Goal: Communication & Community: Answer question/provide support

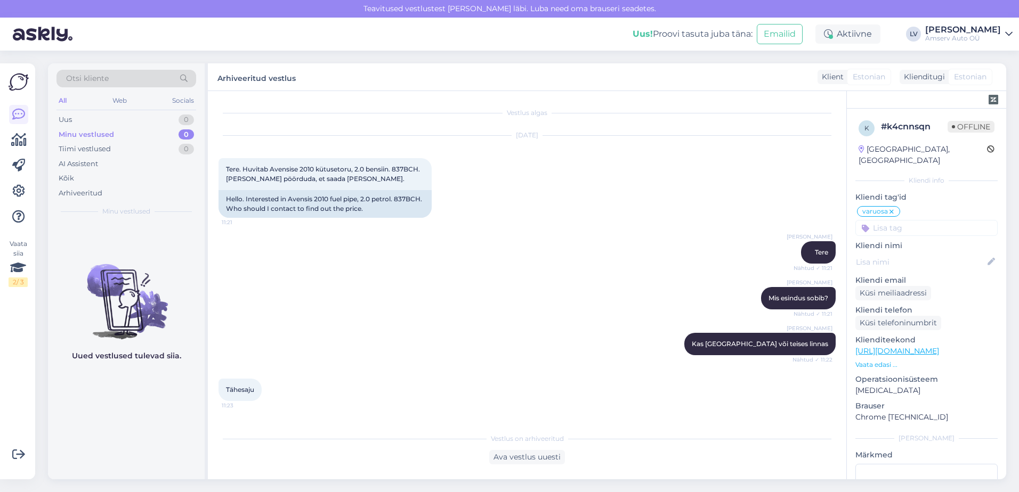
scroll to position [465, 0]
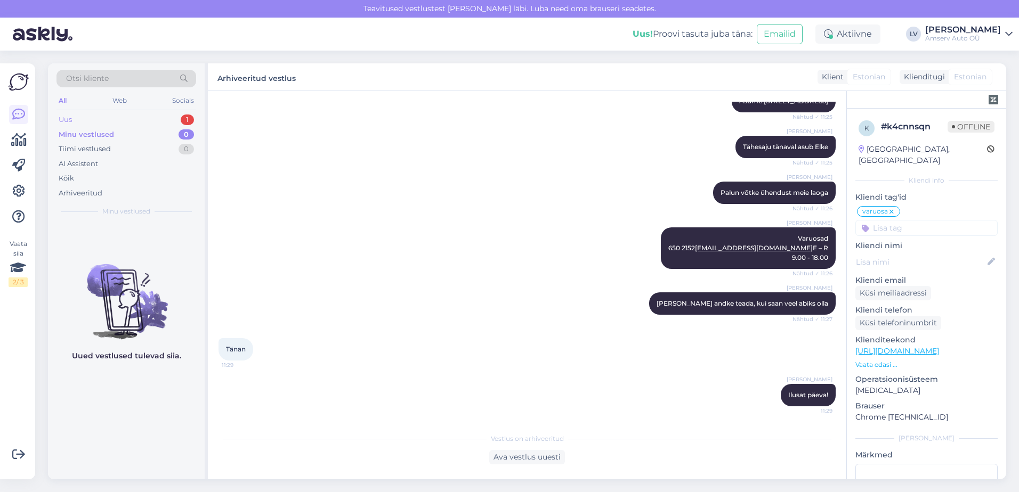
click at [109, 122] on div "Uus 1" at bounding box center [126, 119] width 140 height 15
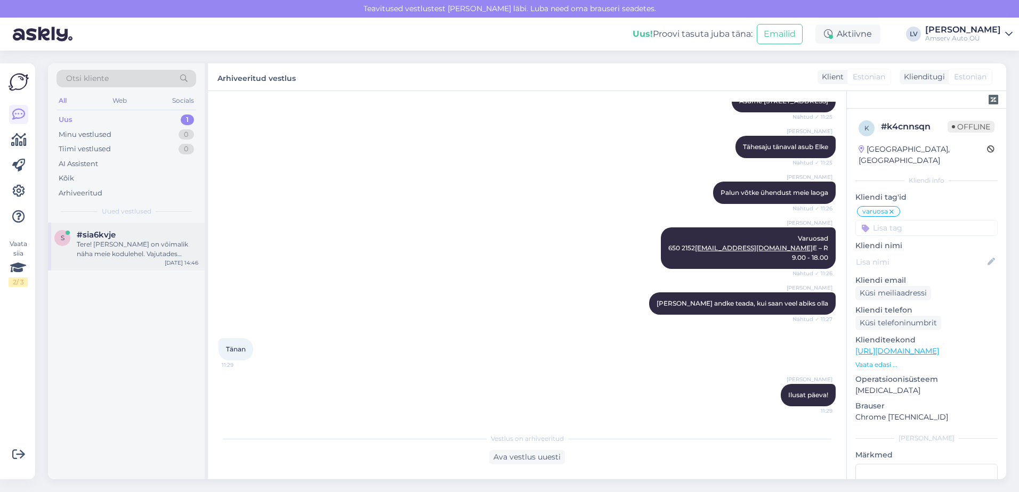
click at [102, 260] on div "s #sia6kvje Tere! [PERSON_NAME] on võimalik näha meie kodulehel. Vajutades kodu…" at bounding box center [126, 247] width 157 height 48
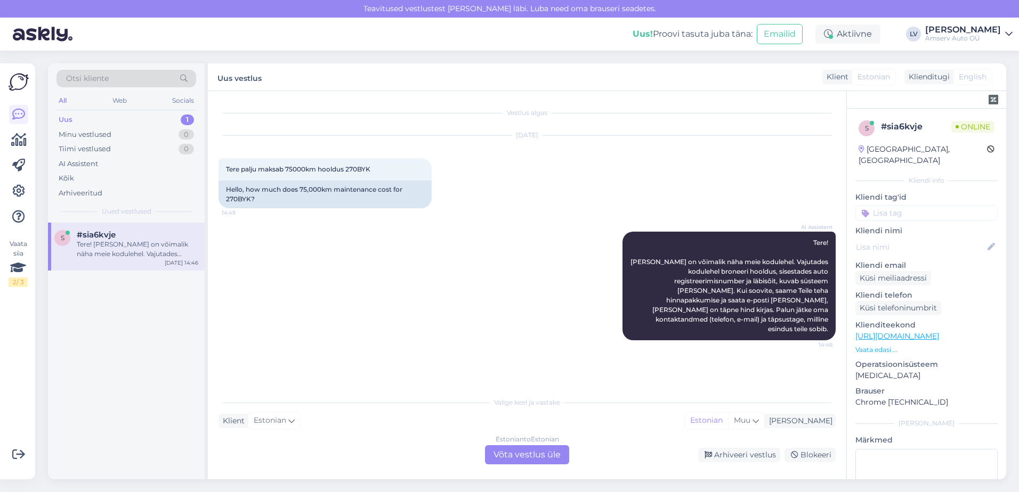
scroll to position [0, 0]
click at [524, 456] on div "Estonian to Estonian Võta vestlus üle" at bounding box center [527, 455] width 84 height 19
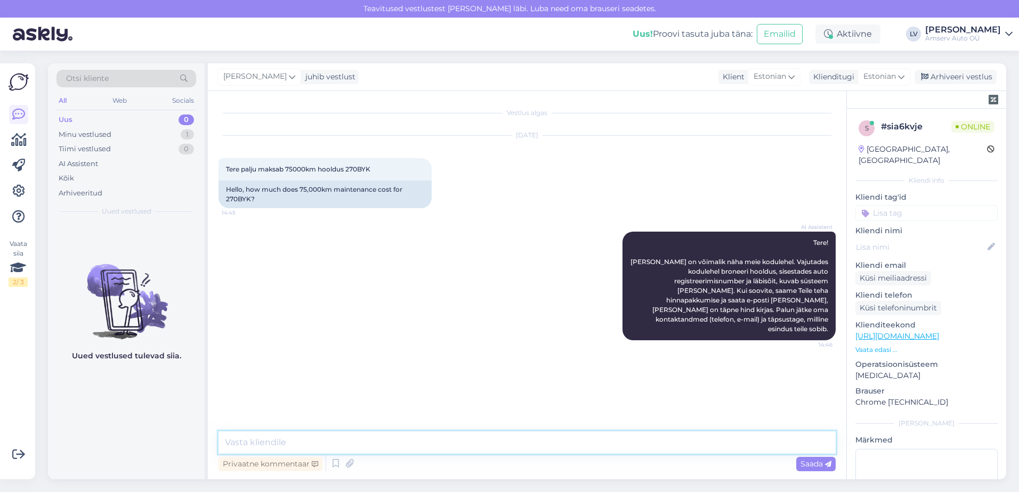
click at [305, 438] on textarea at bounding box center [527, 443] width 617 height 22
type textarea "Tere"
type textarea "üks hetk, ütlen Teile hinna"
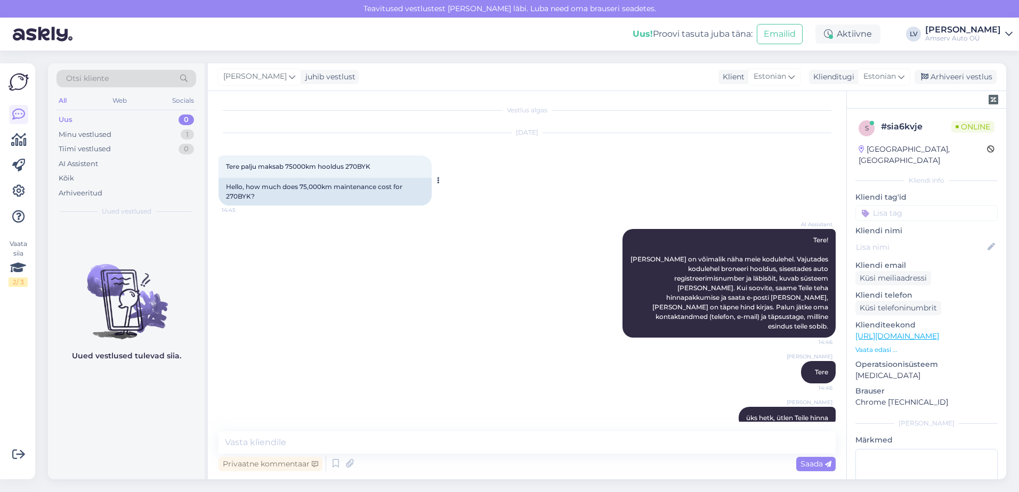
drag, startPoint x: 374, startPoint y: 164, endPoint x: 345, endPoint y: 169, distance: 29.3
click at [345, 169] on div "Tere palju maksab 75000km hooldus 270BYK 14:45" at bounding box center [325, 167] width 213 height 22
drag, startPoint x: 345, startPoint y: 169, endPoint x: 352, endPoint y: 169, distance: 6.4
copy span "270BYK"
click at [276, 446] on textarea at bounding box center [527, 443] width 617 height 22
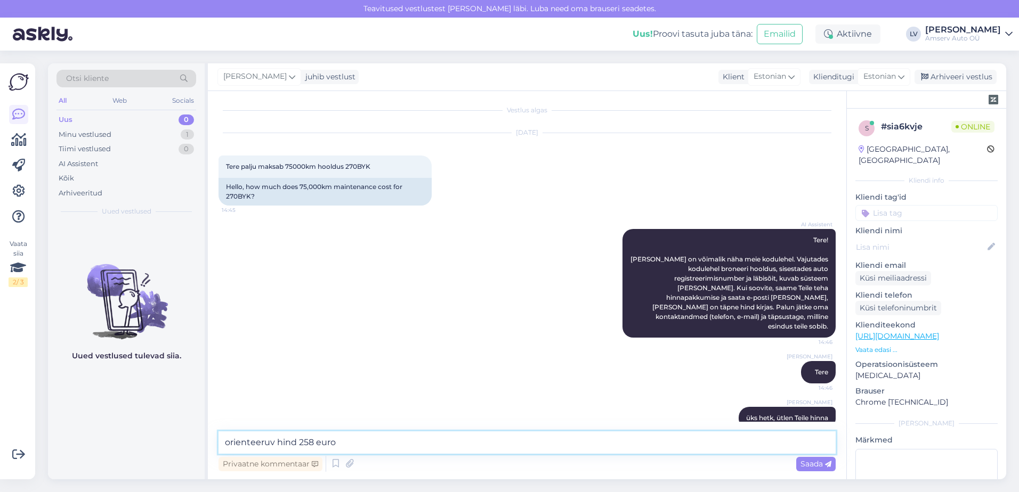
type textarea "orienteeruv hind 258 eurot"
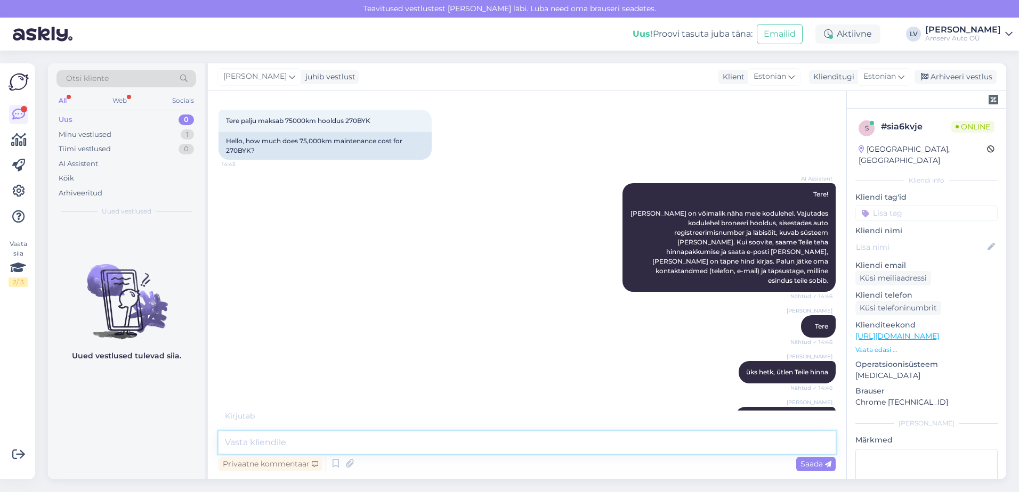
scroll to position [94, 0]
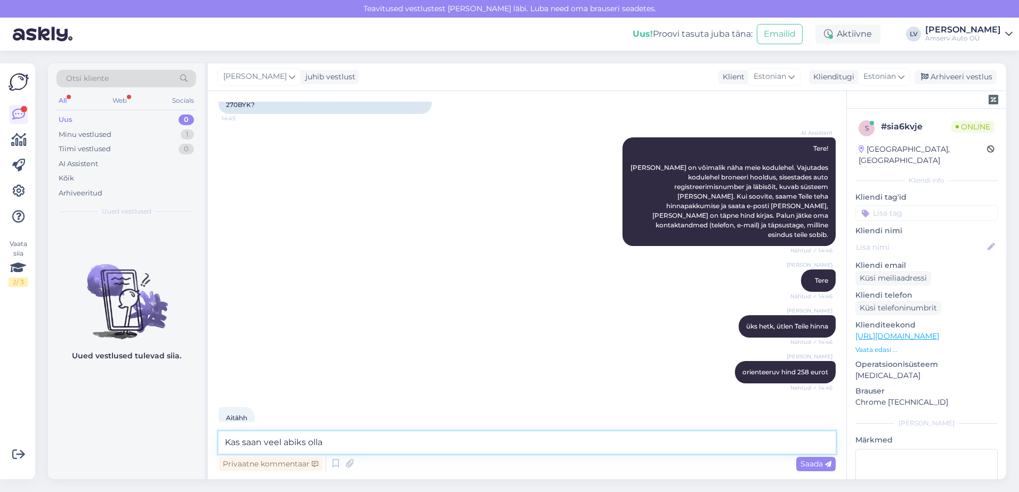
type textarea "Kas saan veel abiks olla?"
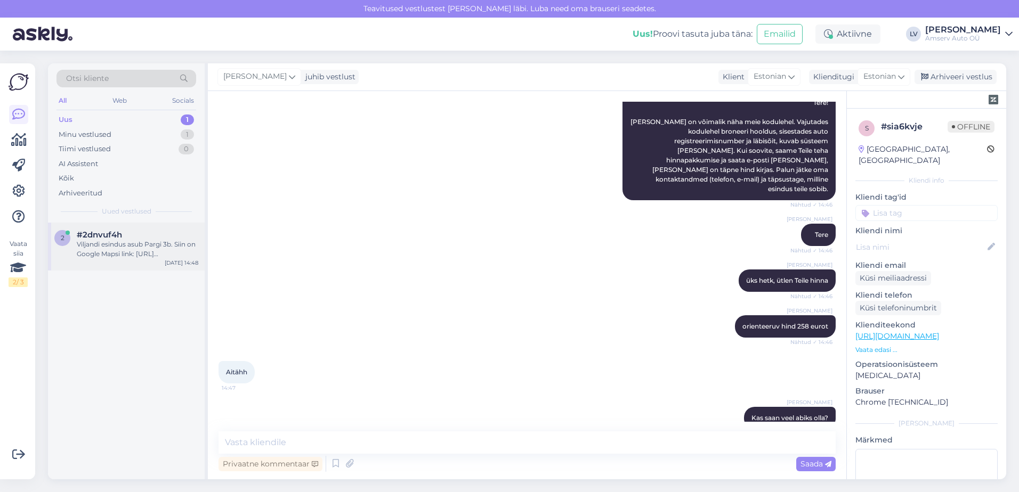
click at [106, 247] on div "Viljandi esindus asub Pargi 3b. Siin on Google Mapsi link: [URL][DOMAIN_NAME] T…" at bounding box center [138, 249] width 122 height 19
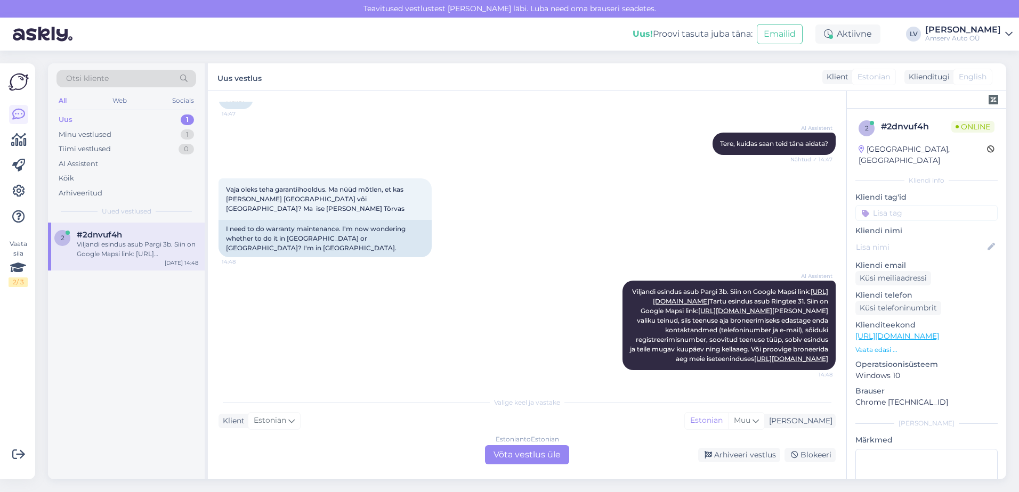
click at [513, 450] on div "Estonian to Estonian Võta vestlus üle" at bounding box center [527, 455] width 84 height 19
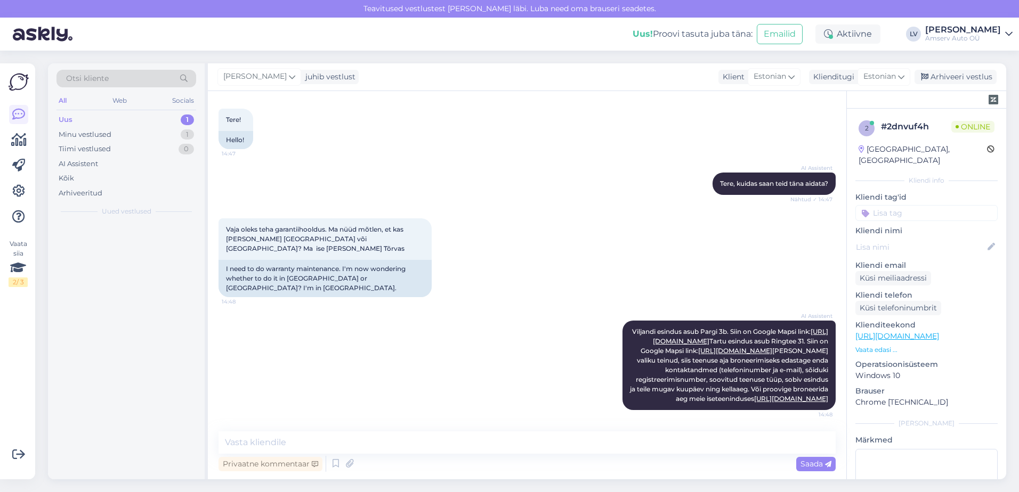
scroll to position [69, 0]
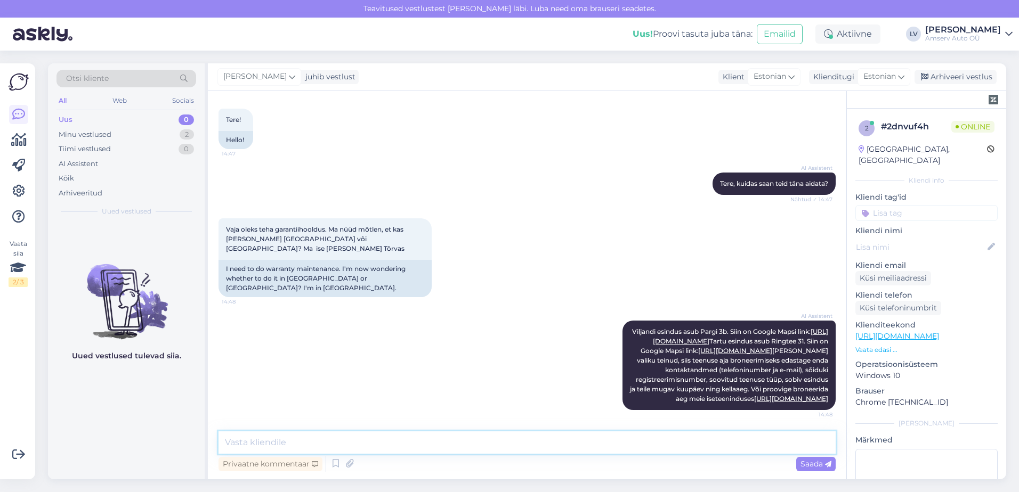
click at [302, 439] on textarea at bounding box center [527, 443] width 617 height 22
type textarea "Tere"
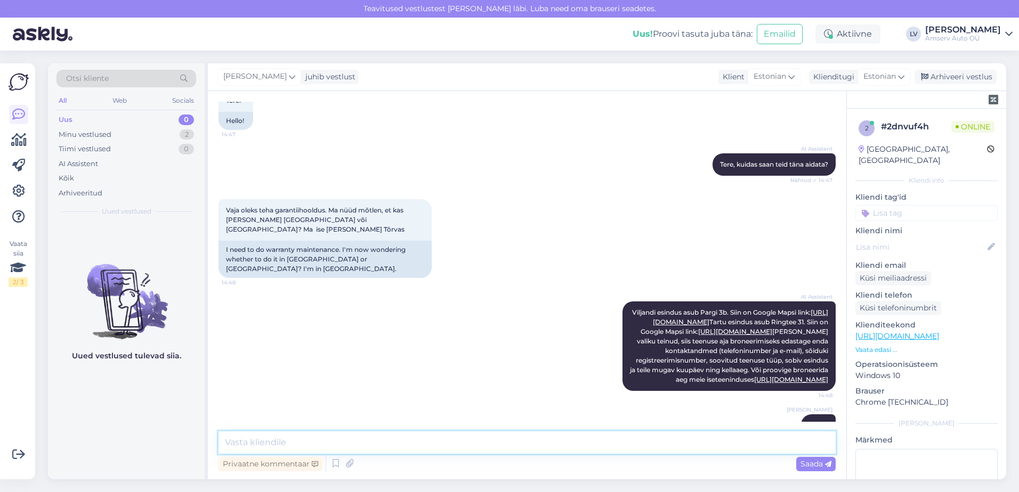
scroll to position [115, 0]
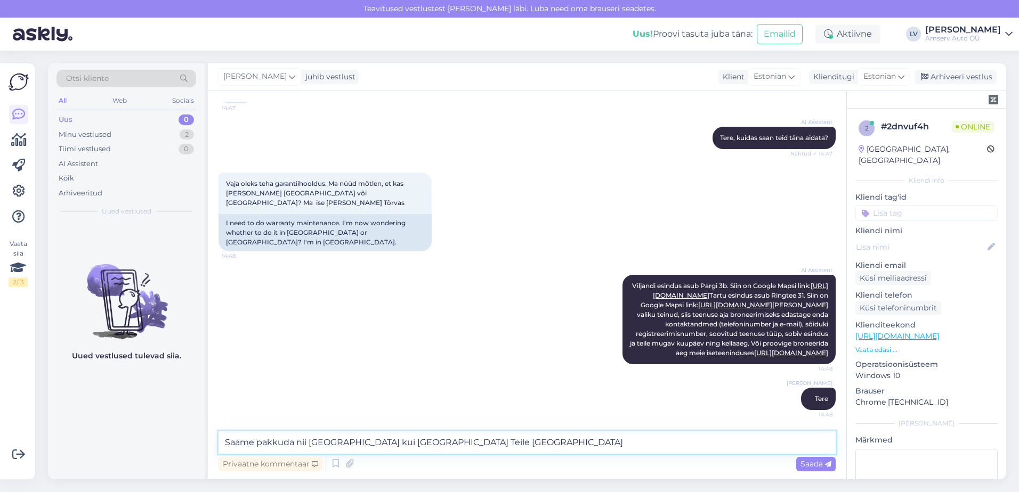
type textarea "Saame pakkuda nii [GEOGRAPHIC_DATA] kui [GEOGRAPHIC_DATA] Teile aega"
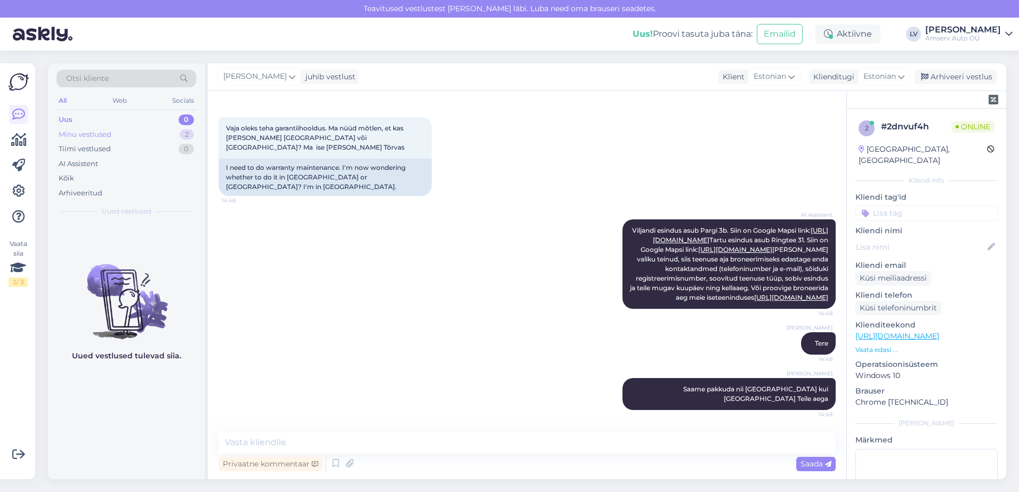
click at [117, 133] on div "Minu vestlused 2" at bounding box center [126, 134] width 140 height 15
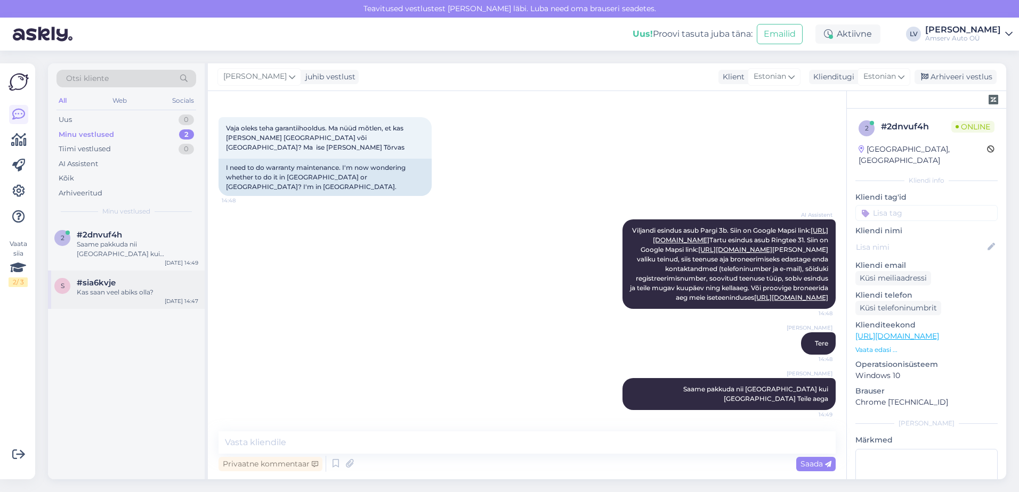
click at [118, 284] on div "#sia6kvje" at bounding box center [138, 283] width 122 height 10
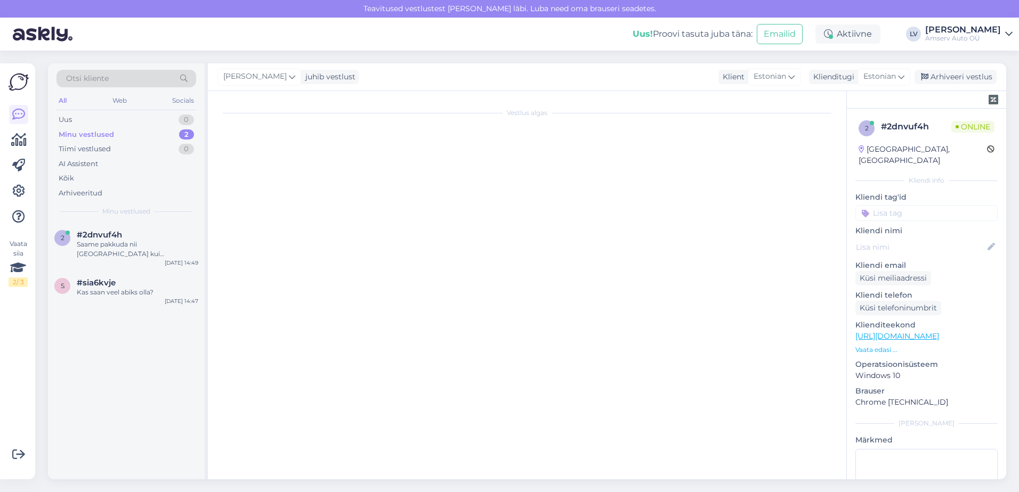
scroll to position [140, 0]
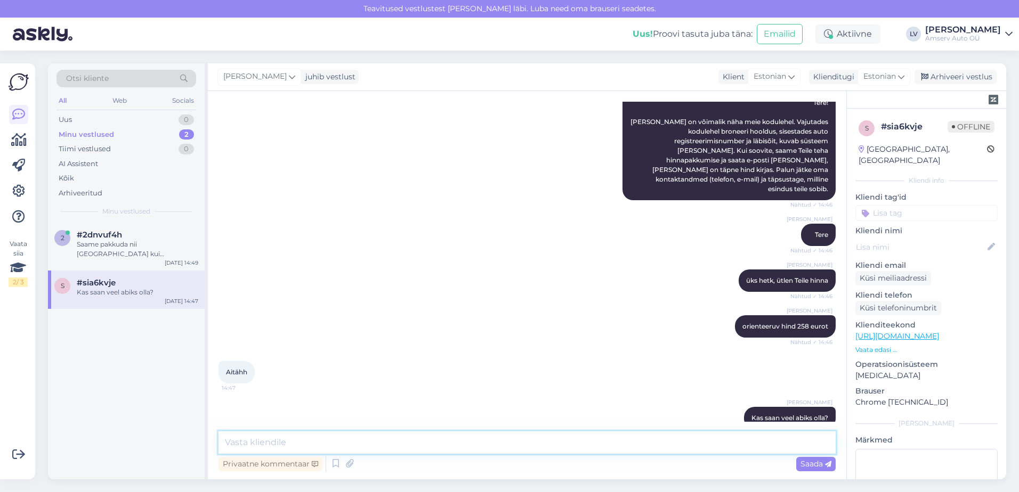
click at [359, 440] on textarea at bounding box center [527, 443] width 617 height 22
type textarea "I"
type textarea "Suur tänu pöördumise eest ja ilusat päeva jätku"
click at [812, 464] on span "Saada" at bounding box center [816, 464] width 31 height 10
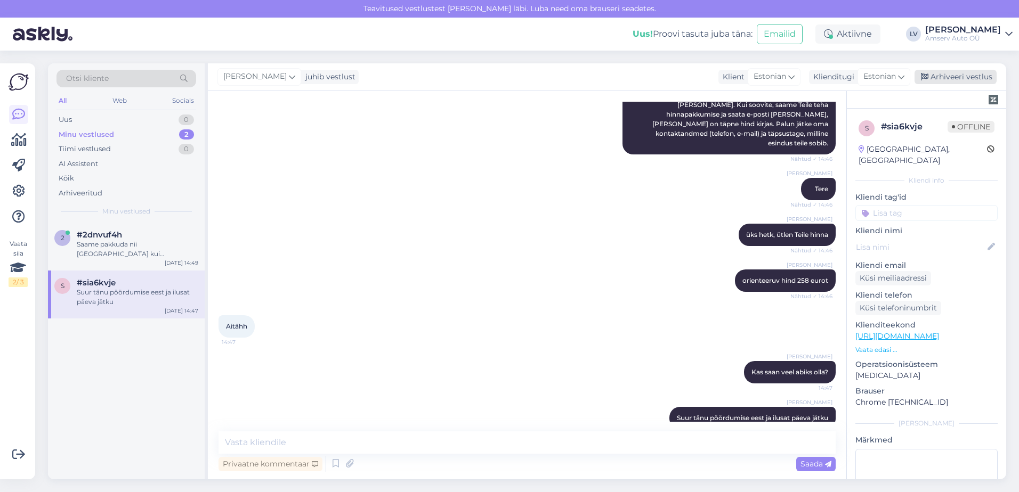
click at [950, 76] on div "Arhiveeri vestlus" at bounding box center [956, 77] width 82 height 14
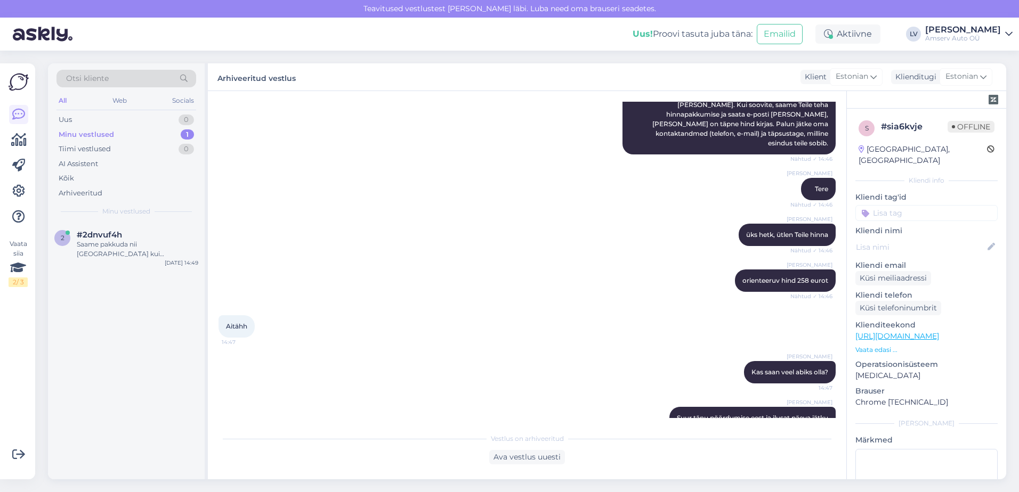
click at [918, 205] on input at bounding box center [926, 213] width 142 height 16
click at [927, 205] on input at bounding box center [926, 213] width 142 height 16
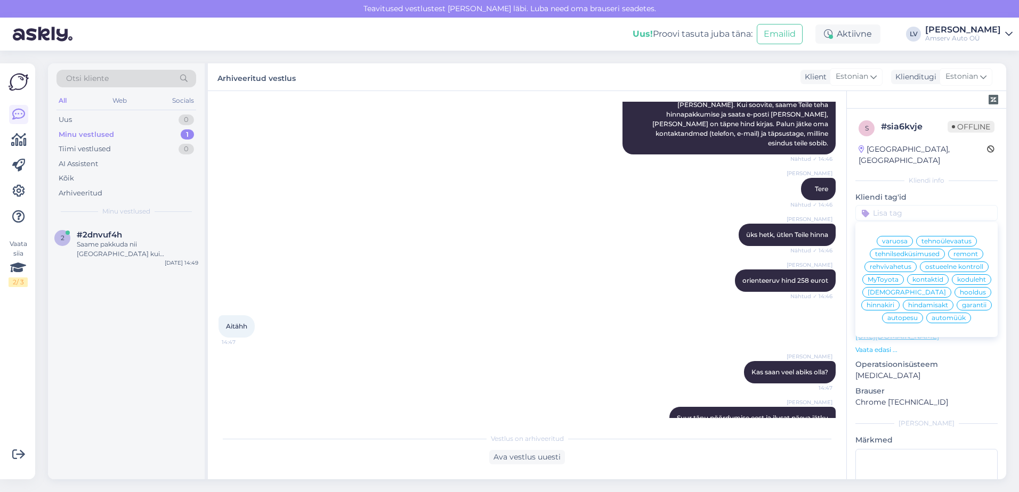
click at [960, 293] on span "hooldus" at bounding box center [973, 292] width 26 height 6
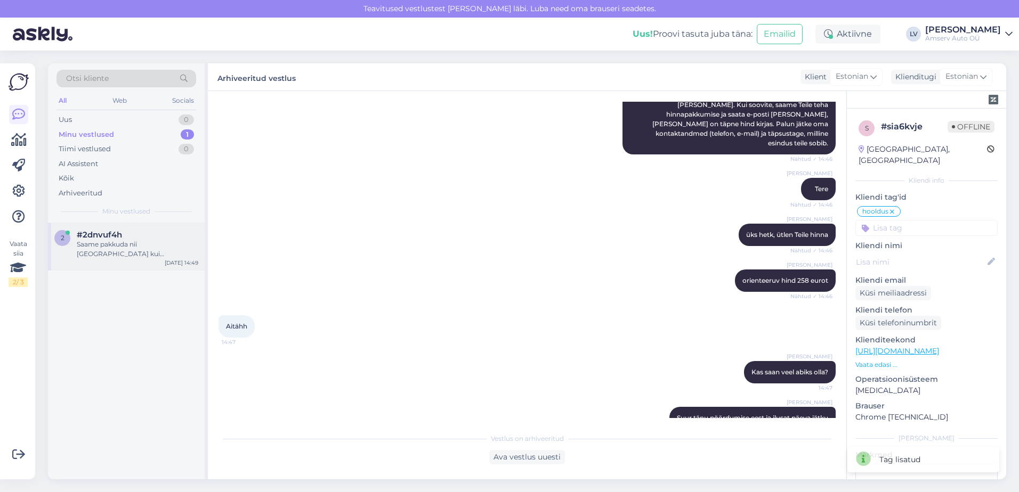
click at [134, 241] on div "Saame pakkuda nii [GEOGRAPHIC_DATA] kui [GEOGRAPHIC_DATA] Teile aega" at bounding box center [138, 249] width 122 height 19
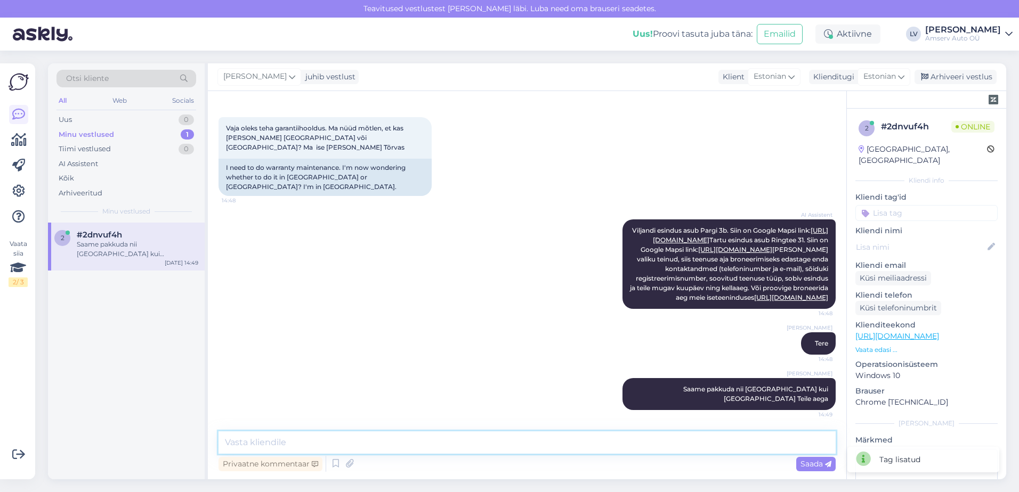
click at [296, 443] on textarea at bounding box center [527, 443] width 617 height 22
click at [326, 442] on textarea at bounding box center [527, 443] width 617 height 22
click at [433, 444] on textarea at bounding box center [527, 443] width 617 height 22
type textarea "Kas saame Teile kuidagi abiks olla?"
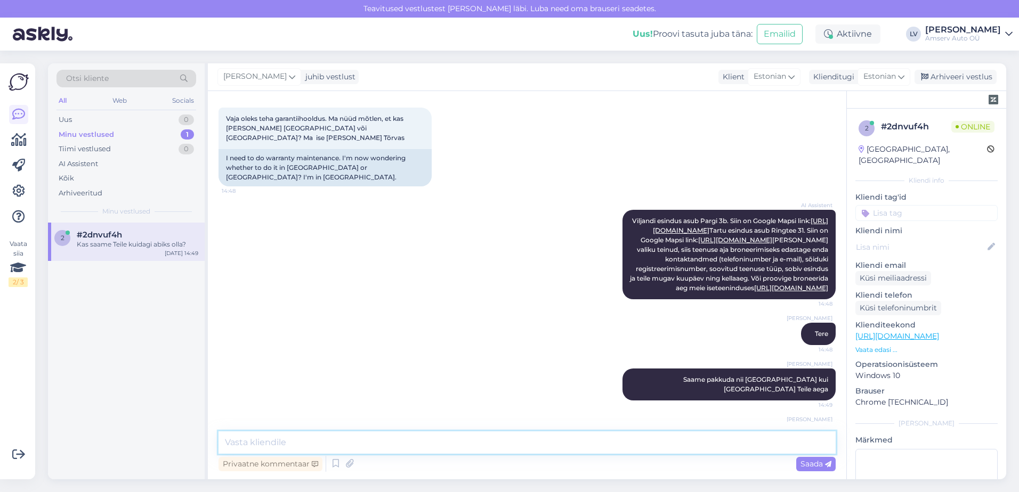
scroll to position [206, 0]
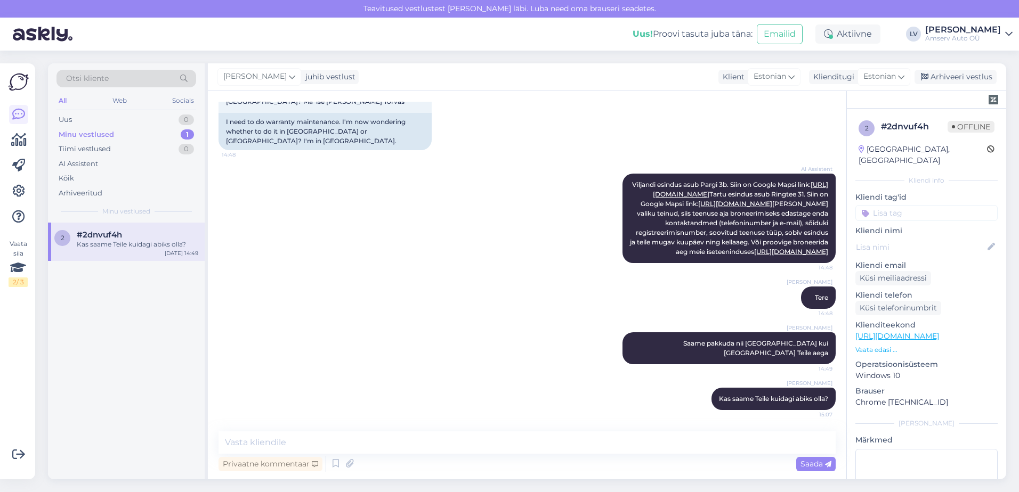
click at [151, 131] on div "Minu vestlused 1" at bounding box center [126, 134] width 140 height 15
click at [924, 205] on input at bounding box center [926, 213] width 142 height 16
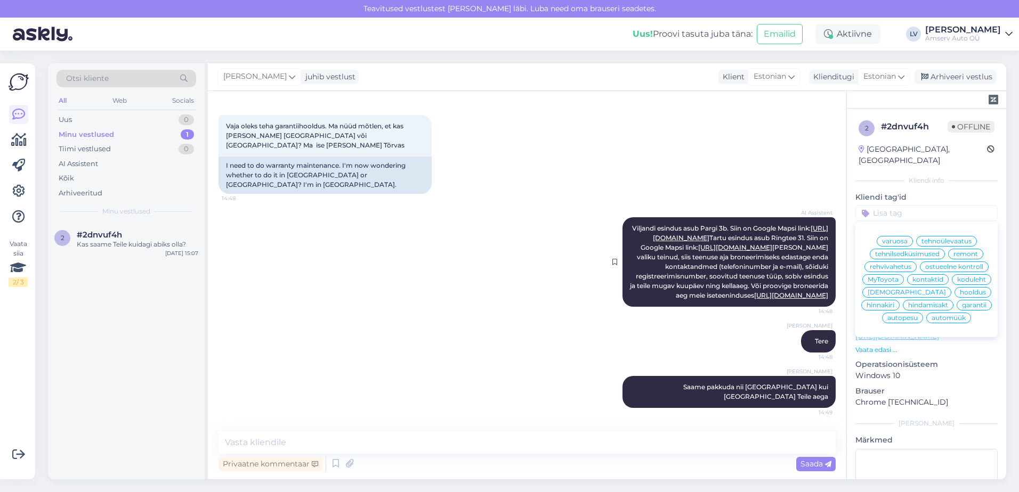
scroll to position [100, 0]
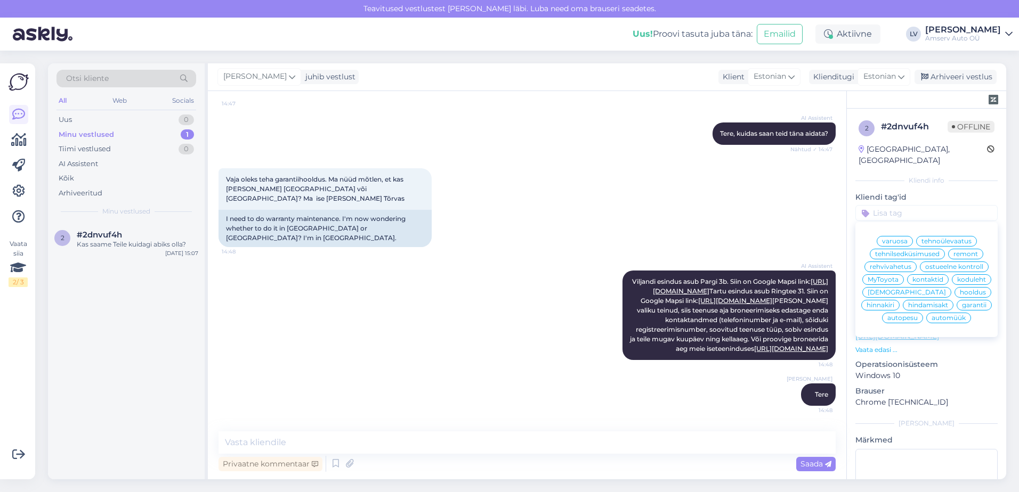
click at [960, 293] on span "hooldus" at bounding box center [973, 292] width 26 height 6
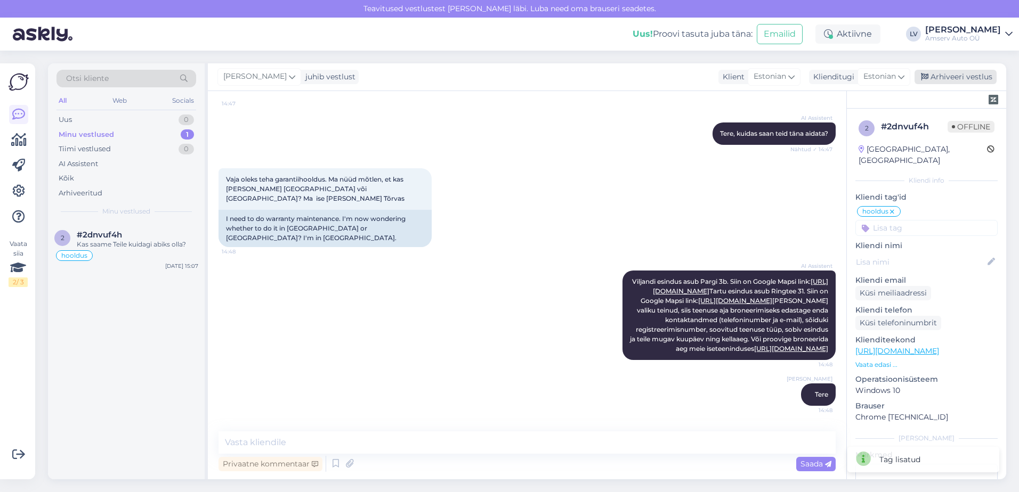
click at [962, 82] on div "Arhiveeri vestlus" at bounding box center [956, 77] width 82 height 14
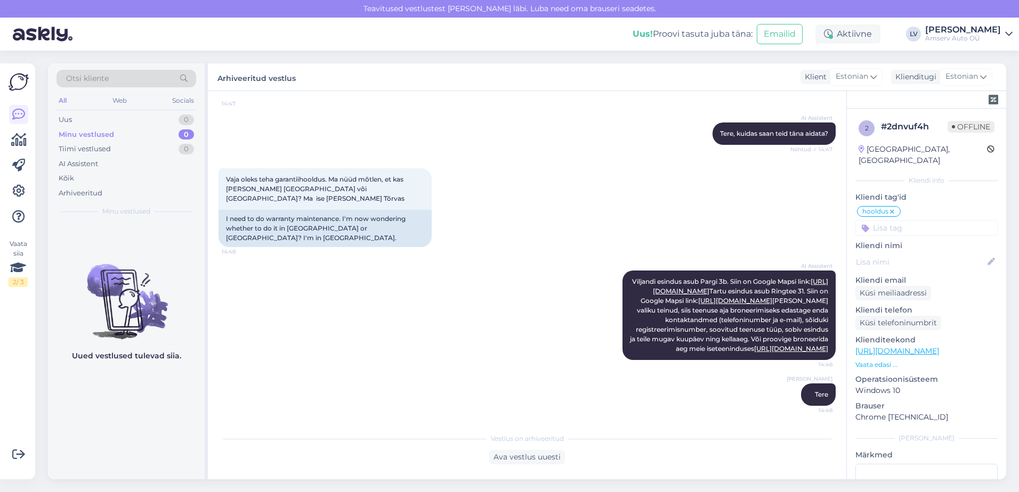
click at [358, 422] on div "Vestlus algas [DATE] Tere! 14:47 Hello! AI Assistent [PERSON_NAME], kuidas saan…" at bounding box center [527, 285] width 639 height 389
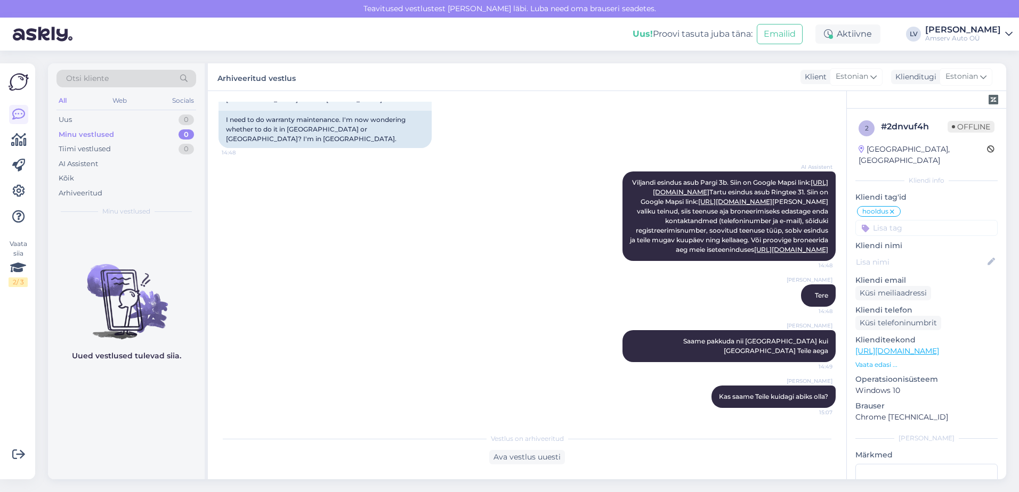
scroll to position [210, 0]
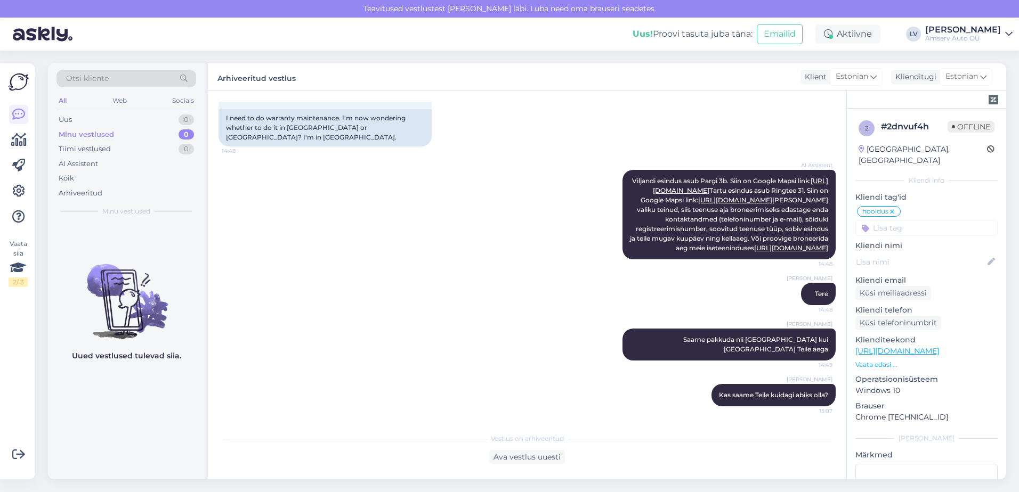
click at [615, 463] on div "Vestlus algas [DATE] Tere! 14:47 Hello! AI Assistent [PERSON_NAME], kuidas saan…" at bounding box center [527, 285] width 639 height 389
click at [615, 463] on div "Ava vestlus uuesti" at bounding box center [527, 457] width 617 height 14
click at [407, 474] on div "Vestlus algas [DATE] Tere! 14:47 Hello! AI Assistent [PERSON_NAME], kuidas saan…" at bounding box center [527, 285] width 639 height 389
click at [448, 287] on div "[PERSON_NAME] Tere 14:48" at bounding box center [527, 294] width 617 height 46
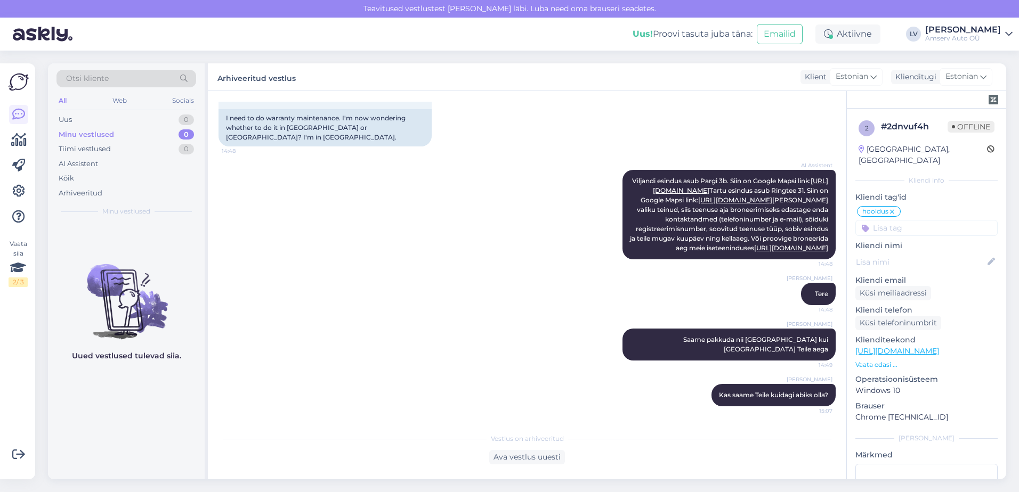
drag, startPoint x: 448, startPoint y: 287, endPoint x: 302, endPoint y: 152, distance: 199.1
click at [306, 195] on div "AI Assistent Viljandi esindus asub Pargi 3b. Siin on Google Mapsi link: [URL][D…" at bounding box center [527, 214] width 617 height 113
click at [162, 146] on div "Tiimi vestlused 0" at bounding box center [126, 149] width 140 height 15
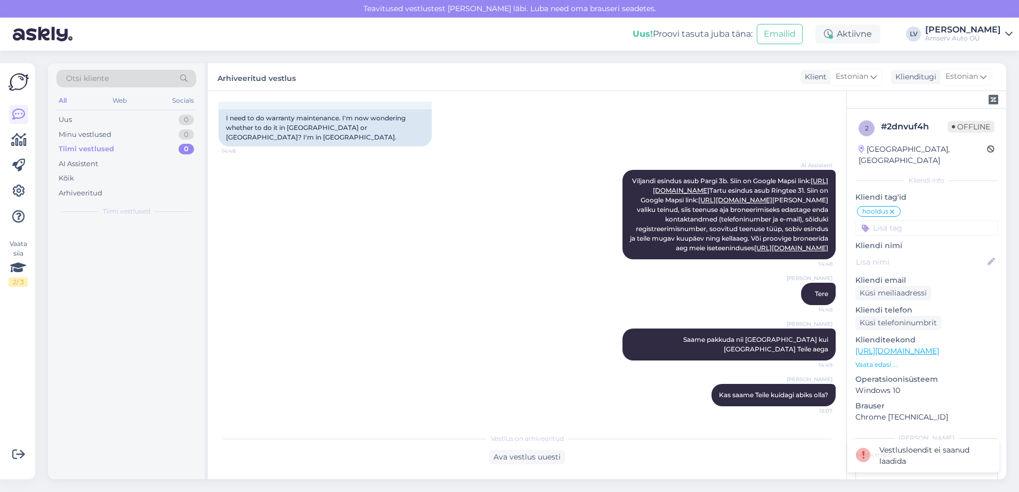
click at [162, 143] on div "Tiimi vestlused 0" at bounding box center [126, 149] width 140 height 15
